Goal: Navigation & Orientation: Find specific page/section

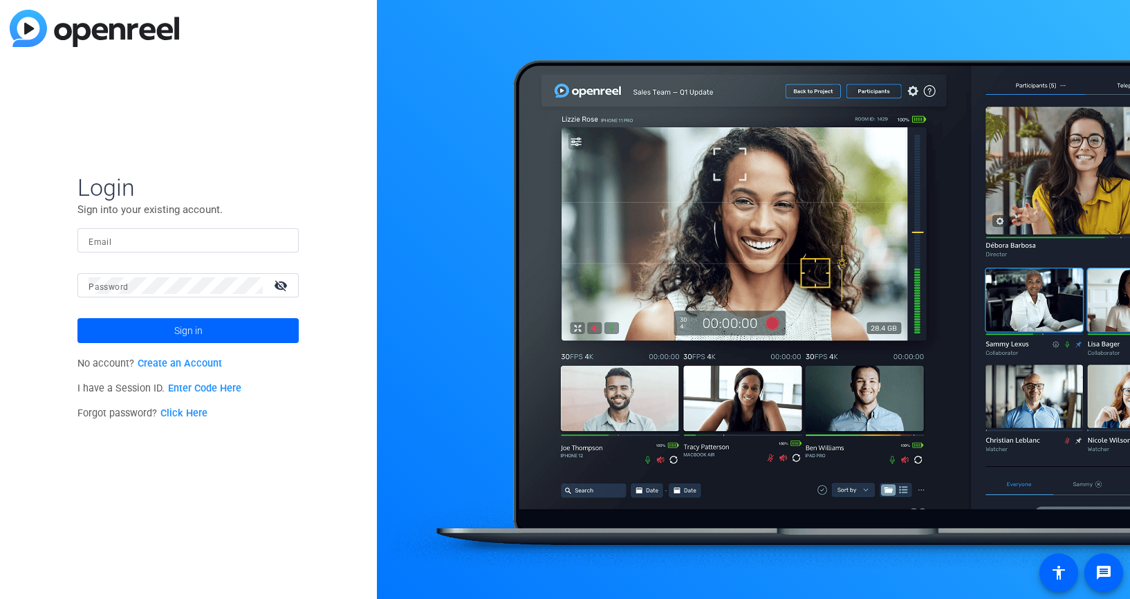
click at [219, 249] on div at bounding box center [187, 240] width 199 height 24
click at [221, 243] on input "Email" at bounding box center [187, 240] width 199 height 17
paste input "[EMAIL_ADDRESS][DOMAIN_NAME]"
type input "[EMAIL_ADDRESS][DOMAIN_NAME]"
click at [178, 275] on div at bounding box center [175, 285] width 174 height 24
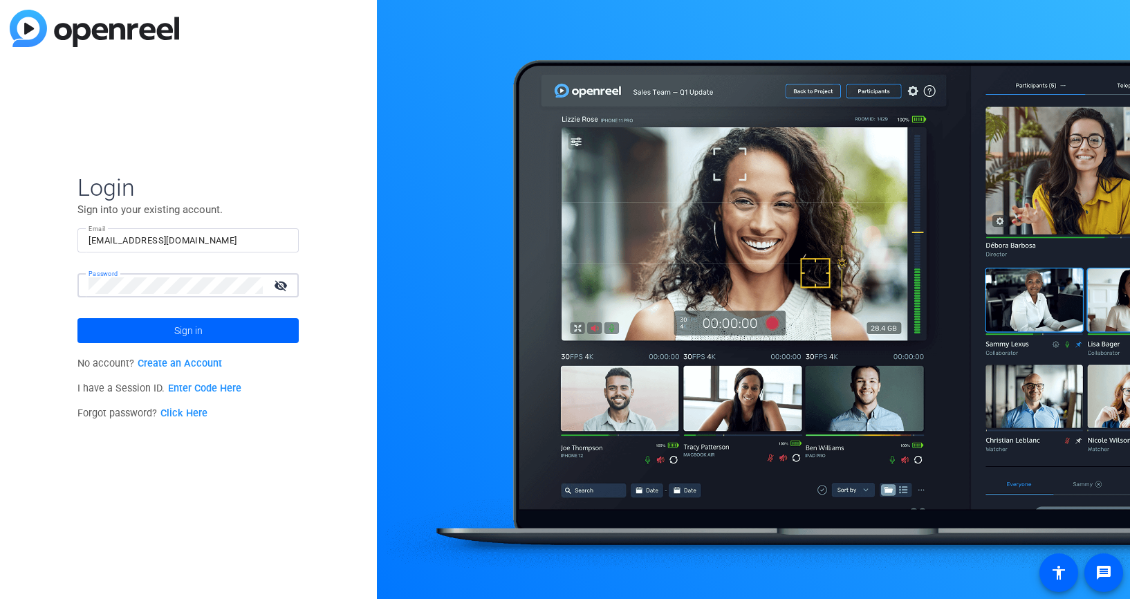
click at [188, 330] on button "Sign in" at bounding box center [187, 330] width 221 height 25
click at [182, 324] on span "Sign in" at bounding box center [188, 330] width 28 height 35
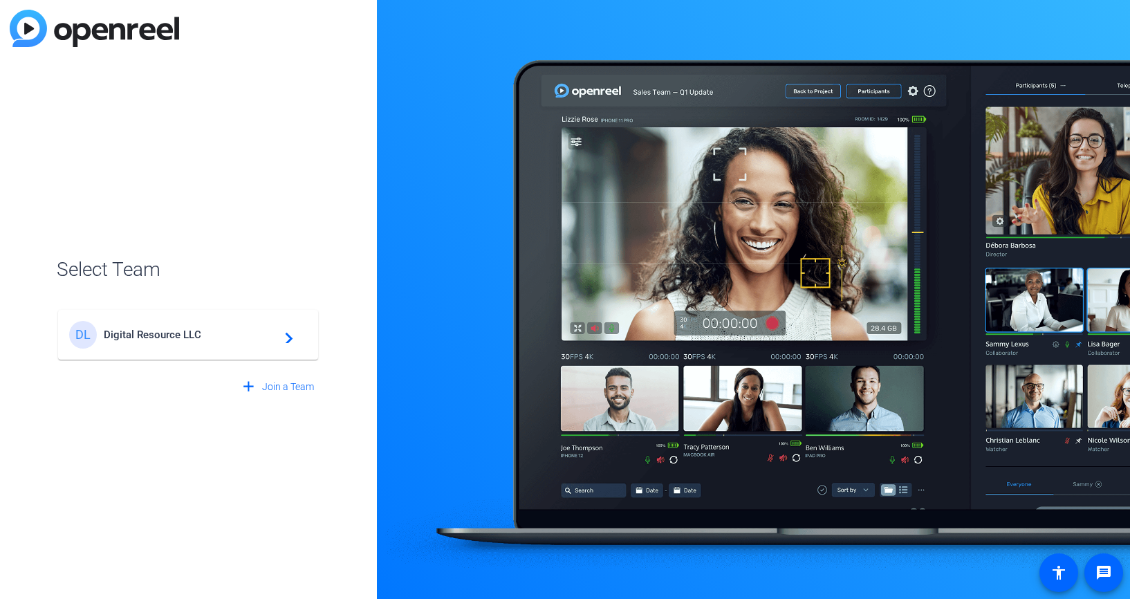
click at [245, 340] on span "Digital Resource LLC" at bounding box center [190, 334] width 173 height 12
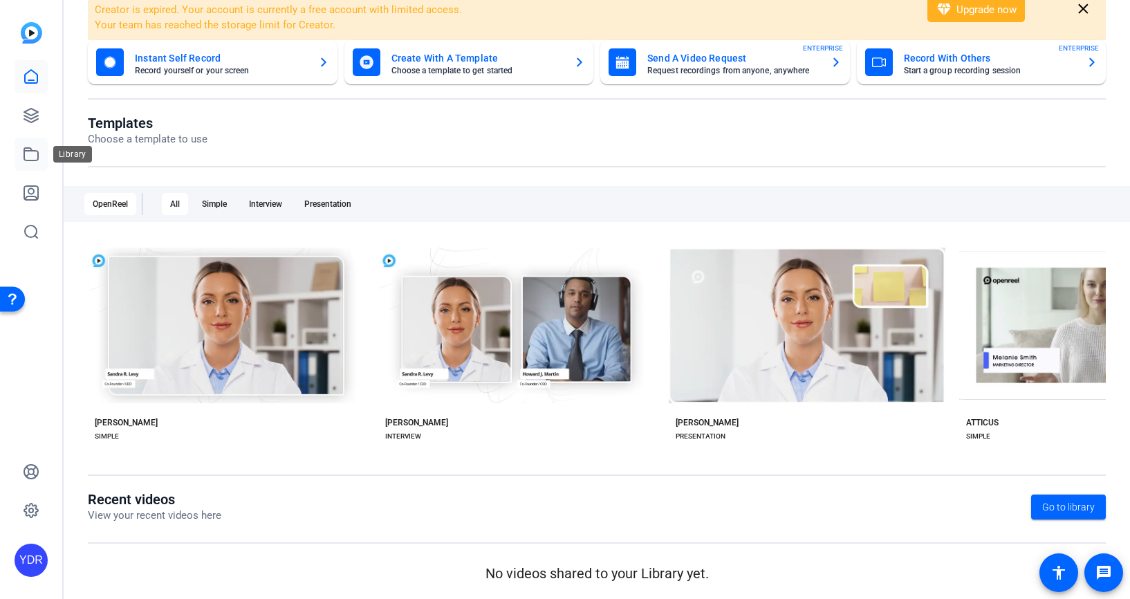
click at [24, 156] on icon at bounding box center [31, 154] width 14 height 12
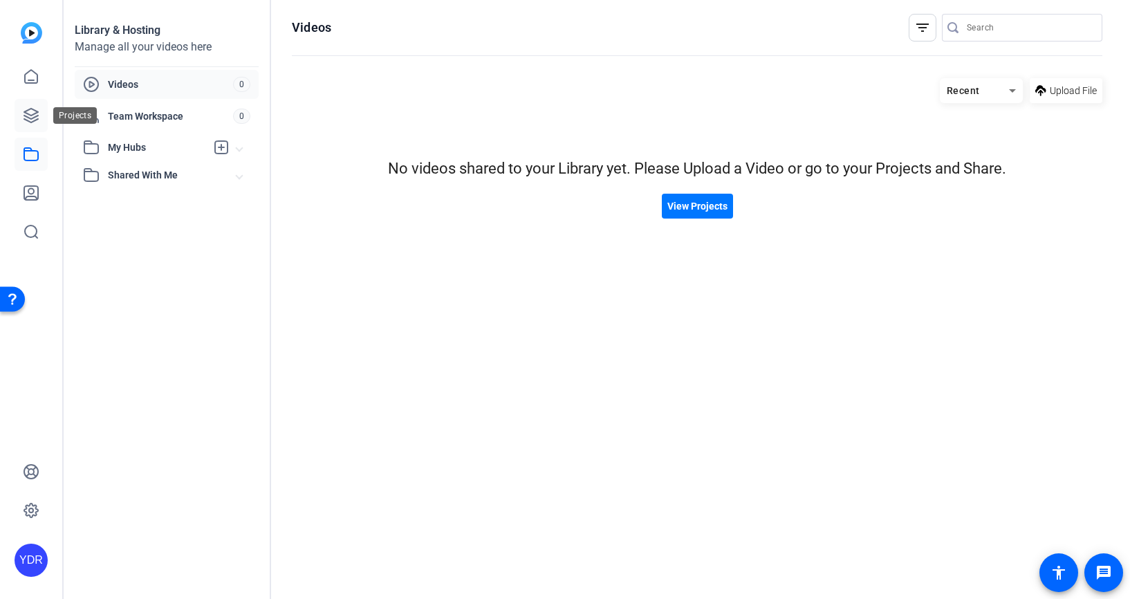
click at [26, 118] on icon at bounding box center [31, 115] width 17 height 17
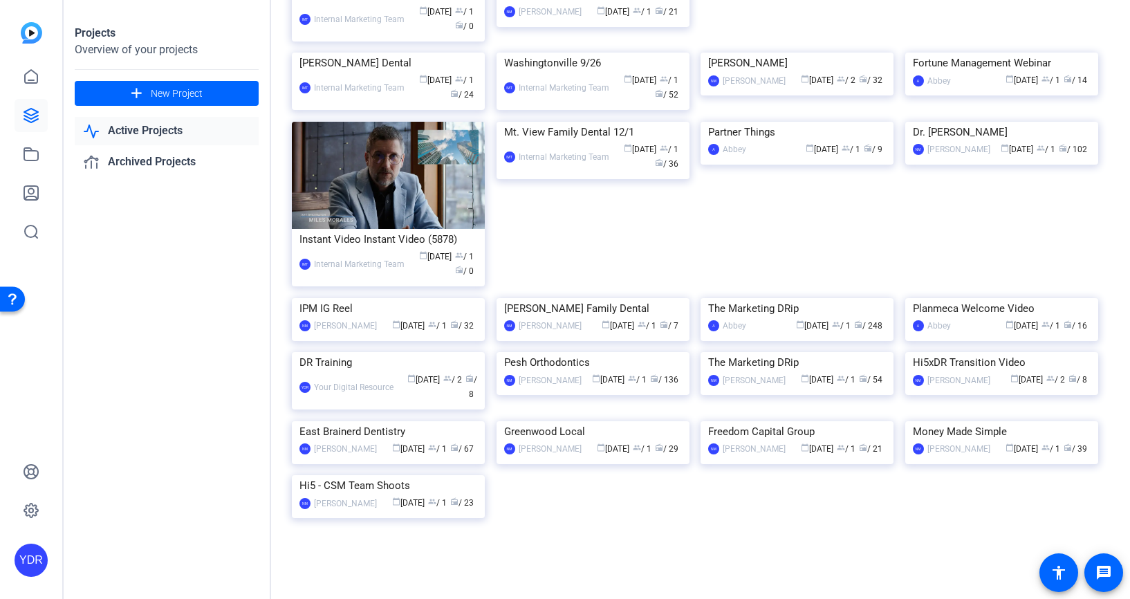
scroll to position [1685, 0]
